Goal: Task Accomplishment & Management: Use online tool/utility

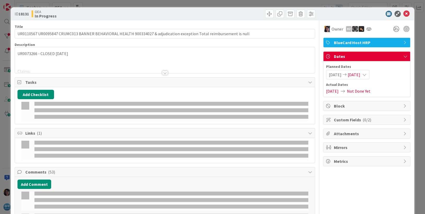
click at [4, 23] on div "ID 18131 OEA In Progress Title 118 / 128 UR0110567 UR0095847 CRUMC013 BANNER BE…" at bounding box center [212, 107] width 425 height 214
click at [5, 21] on div "ID 18131 OEA In Progress Title 118 / 128 UR0110567 UR0095847 CRUMC013 BANNER BE…" at bounding box center [212, 107] width 425 height 214
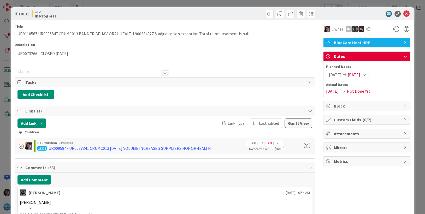
click at [403, 13] on icon at bounding box center [406, 14] width 6 height 6
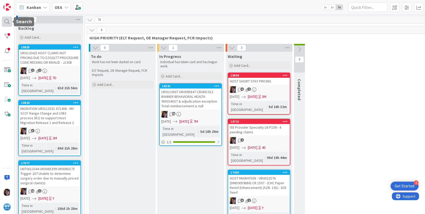
click at [8, 21] on div at bounding box center [7, 21] width 10 height 10
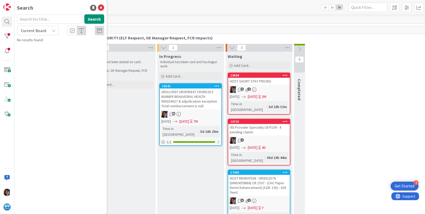
click at [33, 19] on input "text" at bounding box center [49, 18] width 65 height 9
type input "recoup"
click at [50, 46] on span "UNT0017090 UR0121143 Host MV Recovery change to" at bounding box center [63, 49] width 78 height 10
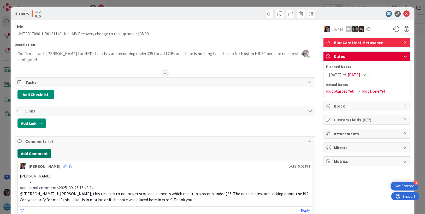
click at [43, 151] on button "Add Comment" at bounding box center [34, 153] width 34 height 9
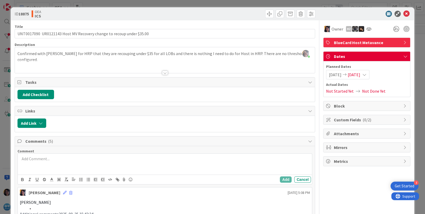
click at [42, 159] on p at bounding box center [165, 159] width 290 height 6
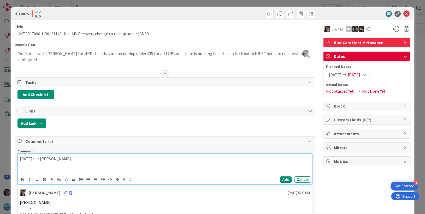
click at [85, 159] on p "[DATE] per [PERSON_NAME]" at bounding box center [165, 159] width 290 height 6
click at [39, 165] on p "[DATE] per [PERSON_NAME] we finally started getting these back and they current…" at bounding box center [165, 162] width 290 height 12
click at [42, 165] on p "[DATE] per [PERSON_NAME] we finally started getting these back and they current…" at bounding box center [165, 162] width 290 height 12
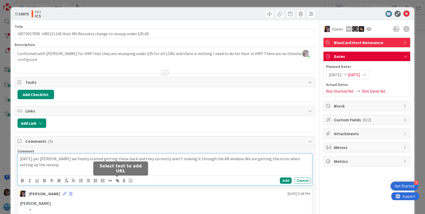
click at [117, 180] on line "button" at bounding box center [117, 180] width 1 height 1
click at [29, 171] on p at bounding box center [165, 171] width 290 height 6
click at [34, 169] on p at bounding box center [165, 171] width 290 height 6
click at [57, 170] on p at bounding box center [165, 171] width 290 height 6
click at [28, 170] on p at bounding box center [165, 171] width 290 height 6
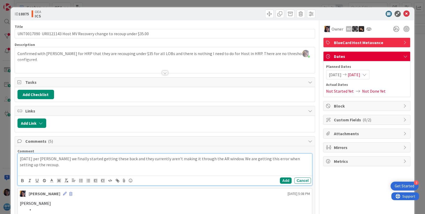
click at [38, 171] on p at bounding box center [165, 171] width 290 height 6
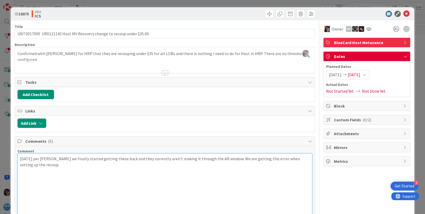
scroll to position [113, 0]
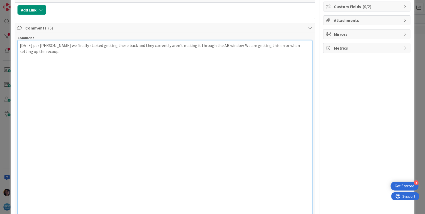
click at [43, 54] on p at bounding box center [165, 57] width 290 height 6
click at [44, 72] on p at bounding box center [165, 75] width 290 height 6
click at [52, 82] on p at bounding box center [165, 81] width 290 height 6
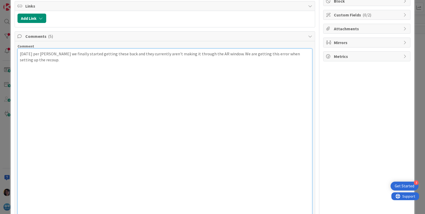
scroll to position [98, 0]
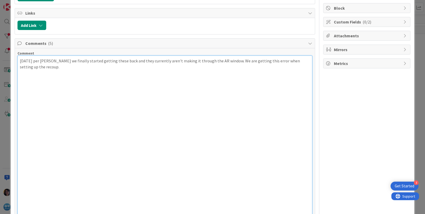
click at [117, 92] on p at bounding box center [165, 91] width 290 height 6
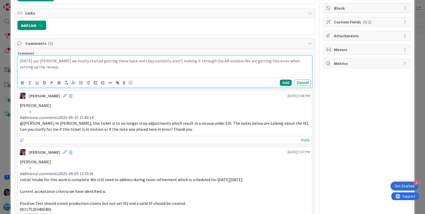
click at [55, 70] on p at bounding box center [165, 73] width 290 height 6
click at [31, 73] on p at bounding box center [165, 73] width 290 height 6
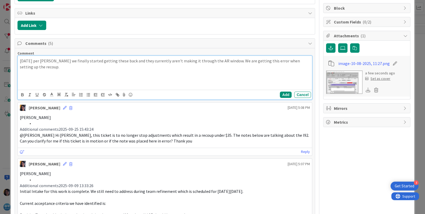
click at [31, 73] on p at bounding box center [165, 73] width 290 height 6
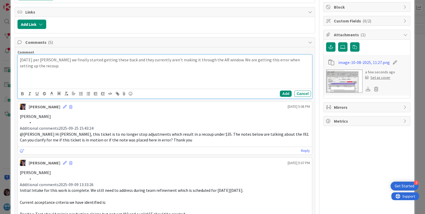
scroll to position [65, 0]
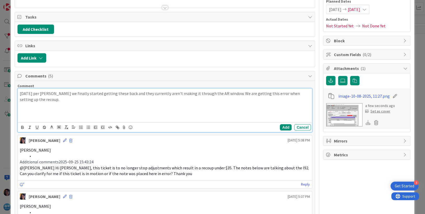
click at [49, 111] on p at bounding box center [165, 111] width 290 height 6
click at [191, 120] on div "[DATE] per [PERSON_NAME] we finally started getting these back and they current…" at bounding box center [165, 105] width 294 height 34
click at [280, 127] on button "Add" at bounding box center [286, 127] width 12 height 6
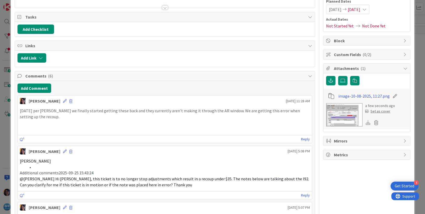
click at [30, 128] on p at bounding box center [165, 129] width 290 height 6
click at [137, 160] on p "[PERSON_NAME]" at bounding box center [165, 161] width 290 height 6
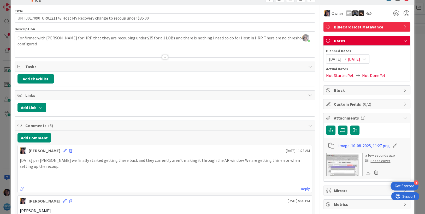
scroll to position [0, 0]
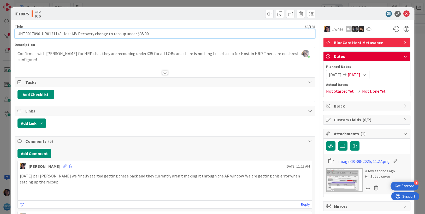
click at [29, 34] on input "UNT0017090 UR0121143 Host MV Recovery change to recoup under $35.00" at bounding box center [165, 33] width 301 height 9
drag, startPoint x: 62, startPoint y: 33, endPoint x: 161, endPoint y: 29, distance: 99.5
click at [161, 29] on input "UNT0017090 UR0121143 Host MV Recovery change to recoup under $35.00" at bounding box center [165, 33] width 301 height 9
click at [51, 33] on input "UNT0017090 UR0121143 Host MV Recovery change to recoup under $35.00" at bounding box center [165, 33] width 301 height 9
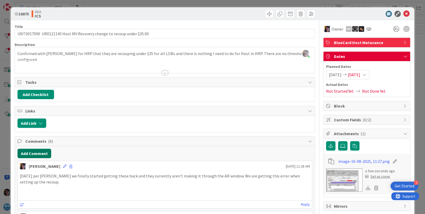
click at [37, 152] on button "Add Comment" at bounding box center [34, 153] width 34 height 9
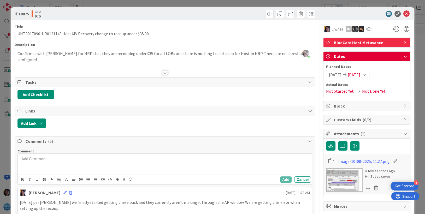
click at [43, 158] on p at bounding box center [165, 159] width 290 height 6
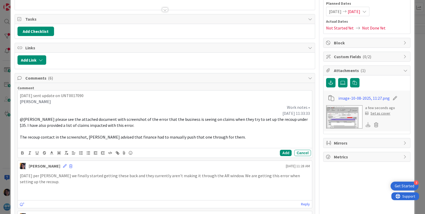
scroll to position [65, 0]
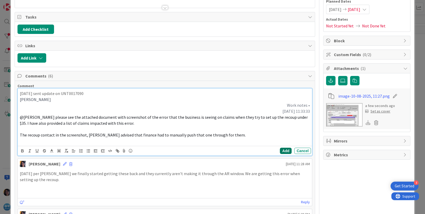
click at [282, 149] on button "Add" at bounding box center [286, 151] width 12 height 6
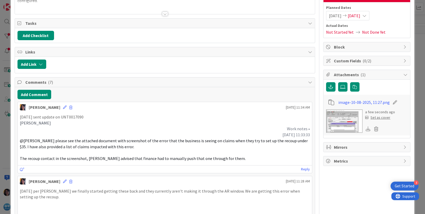
scroll to position [33, 0]
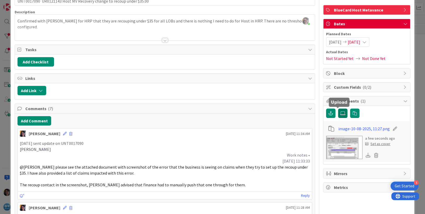
click at [340, 112] on icon at bounding box center [342, 113] width 5 height 4
click at [338, 109] on input "file" at bounding box center [338, 109] width 0 height 0
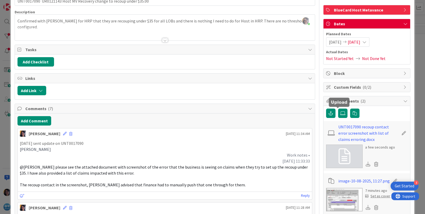
click at [228, 186] on p "The recoup contact in the screenshot, [PERSON_NAME] advised that finance had to…" at bounding box center [165, 185] width 290 height 6
click at [63, 133] on icon at bounding box center [65, 134] width 4 height 4
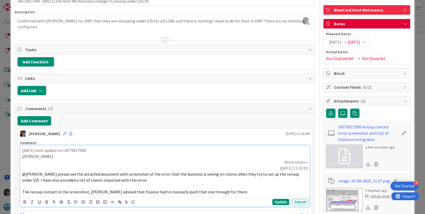
click at [227, 187] on p at bounding box center [164, 186] width 285 height 6
click at [228, 189] on p "The recoup contact in the screenshot, [PERSON_NAME] advised that finance had to…" at bounding box center [164, 192] width 285 height 6
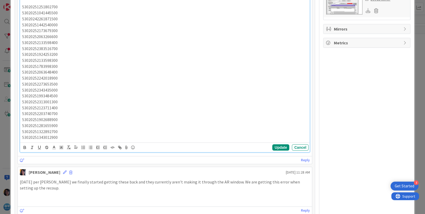
scroll to position [259, 0]
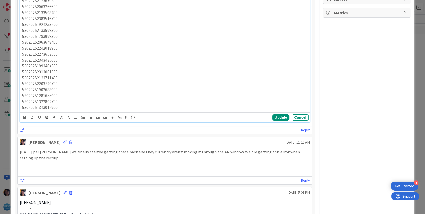
drag, startPoint x: 22, startPoint y: 82, endPoint x: 67, endPoint y: 110, distance: 53.1
click at [67, 110] on div "[DATE] sent update on UNT0017090 [PERSON_NAME] Work notes • [DATE] 11:33:33 @[P…" at bounding box center [165, 16] width 290 height 194
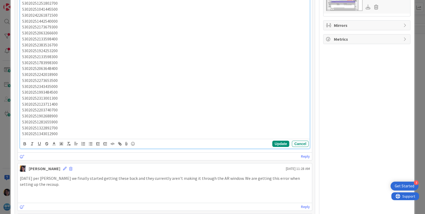
scroll to position [103, 0]
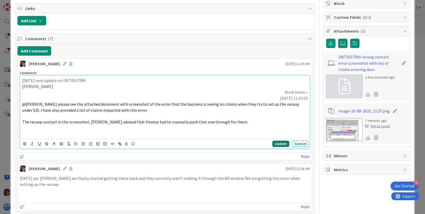
click at [272, 143] on button "Update" at bounding box center [280, 144] width 17 height 6
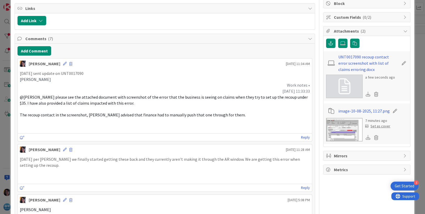
scroll to position [98, 0]
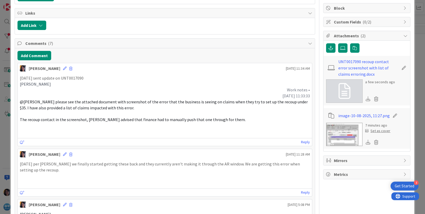
click at [45, 175] on p at bounding box center [165, 176] width 290 height 6
click at [63, 153] on icon at bounding box center [65, 154] width 4 height 4
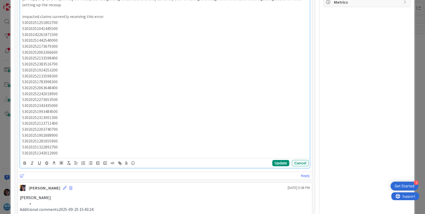
scroll to position [342, 0]
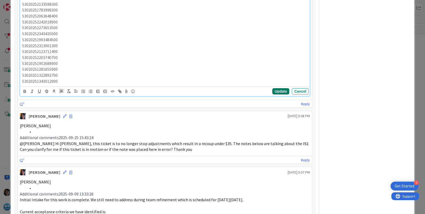
click at [275, 91] on button "Update" at bounding box center [280, 91] width 17 height 6
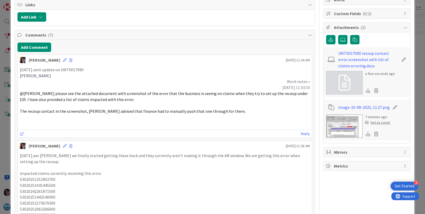
scroll to position [0, 0]
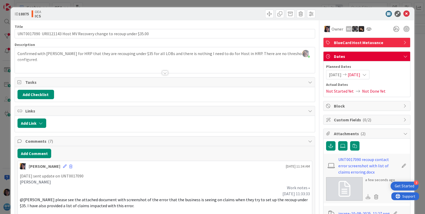
click at [356, 74] on span "[DATE]" at bounding box center [354, 74] width 13 height 6
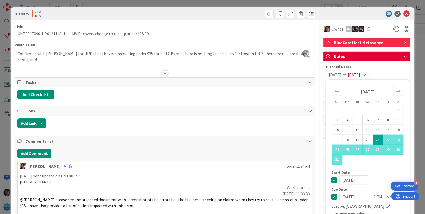
click at [345, 197] on input "[DATE]" at bounding box center [353, 196] width 29 height 9
type input "[DATE]"
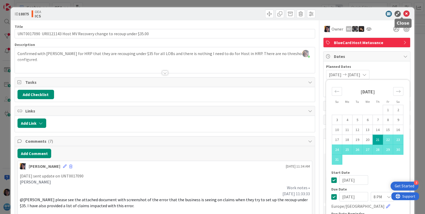
click at [403, 12] on icon at bounding box center [406, 14] width 6 height 6
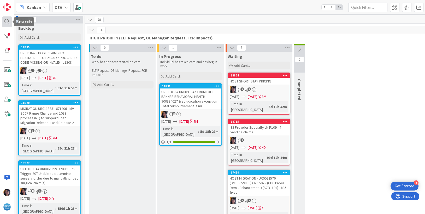
click at [5, 24] on div at bounding box center [7, 21] width 10 height 10
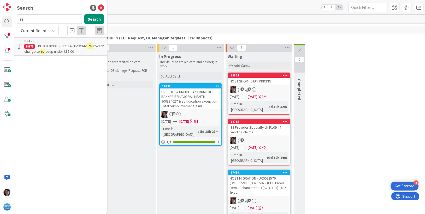
type input "r"
type input "prld5"
click at [54, 46] on span "UR0094229 UR0078288 (closed)-" at bounding box center [61, 46] width 49 height 5
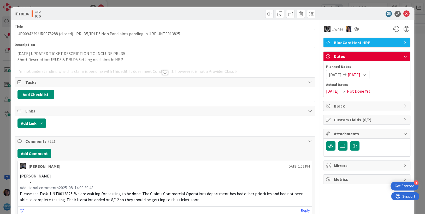
click at [65, 47] on div "[DATE] UPDATED TICKET DESCRIPTION TO INCLUDE PRLD5 Short Description: IRLD5 & P…" at bounding box center [165, 60] width 301 height 26
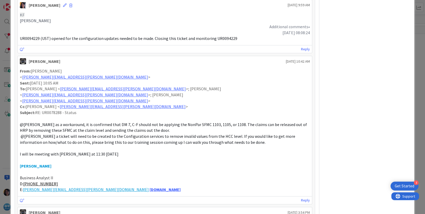
scroll to position [489, 0]
drag, startPoint x: 356, startPoint y: 99, endPoint x: 359, endPoint y: 89, distance: 10.6
click at [356, 99] on div "Owner BlueCard Host HRP Dates Planned Dates [DATE] [DATE] Actual Dates [DATE] N…" at bounding box center [366, 123] width 87 height 1184
